Goal: Navigation & Orientation: Find specific page/section

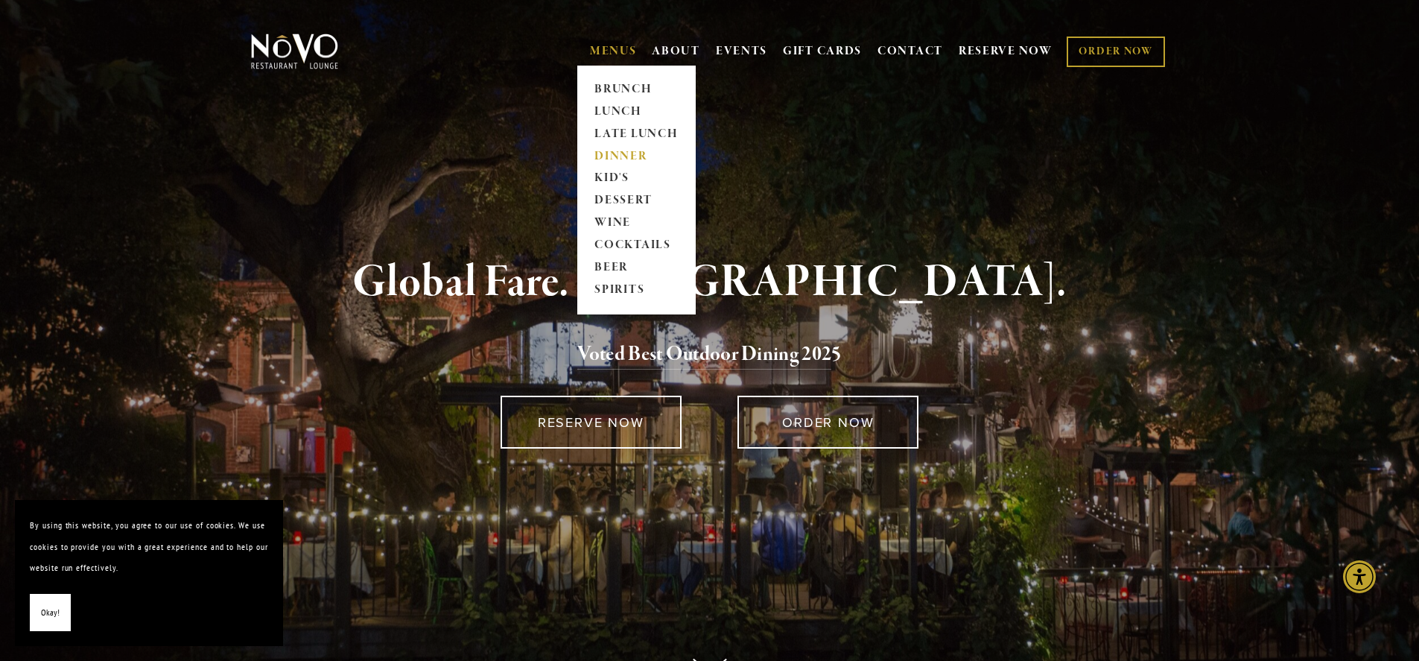
click at [615, 154] on link "DINNER" at bounding box center [636, 156] width 93 height 22
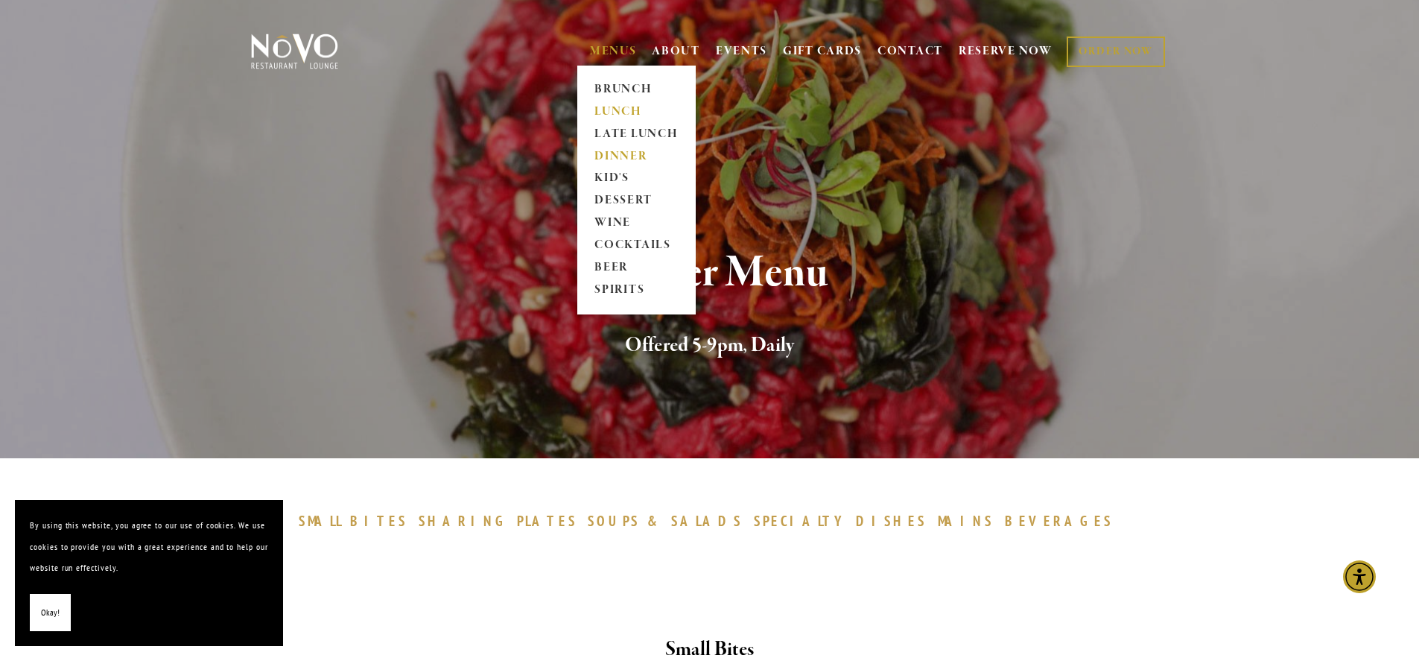
click at [614, 108] on link "LUNCH" at bounding box center [636, 112] width 93 height 22
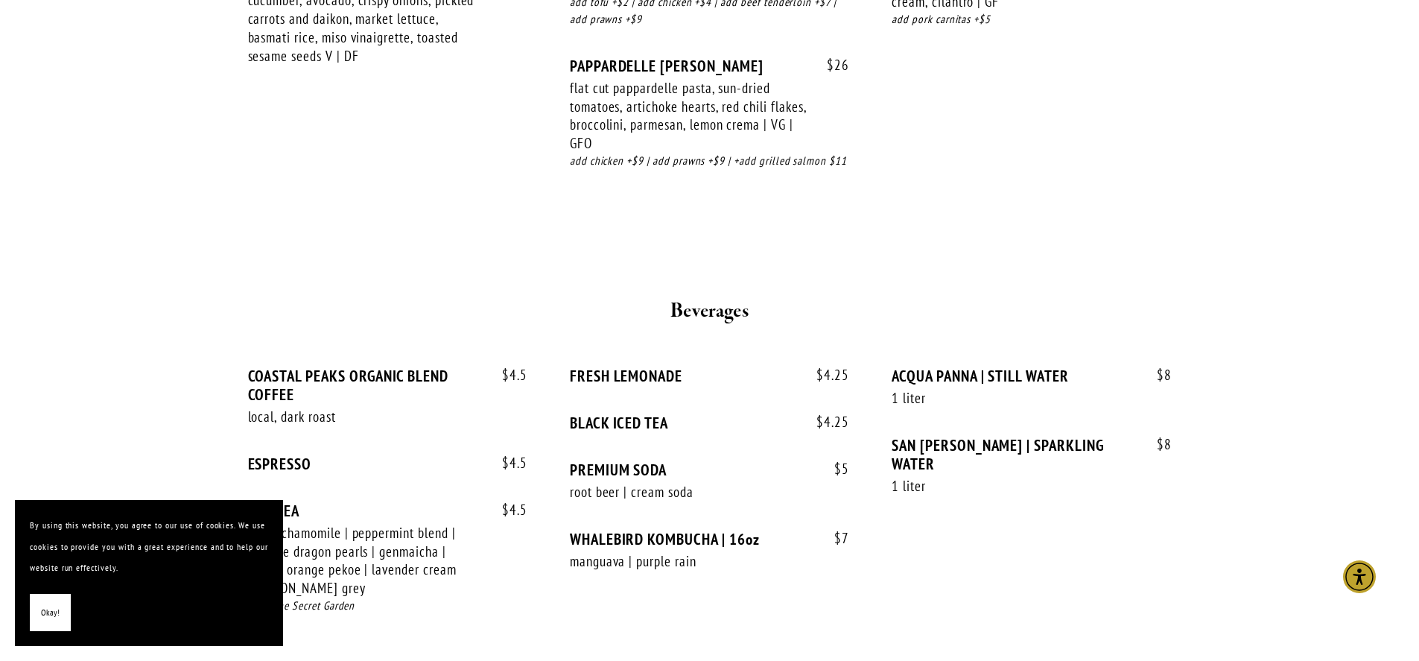
scroll to position [3130, 0]
